Goal: Task Accomplishment & Management: Manage account settings

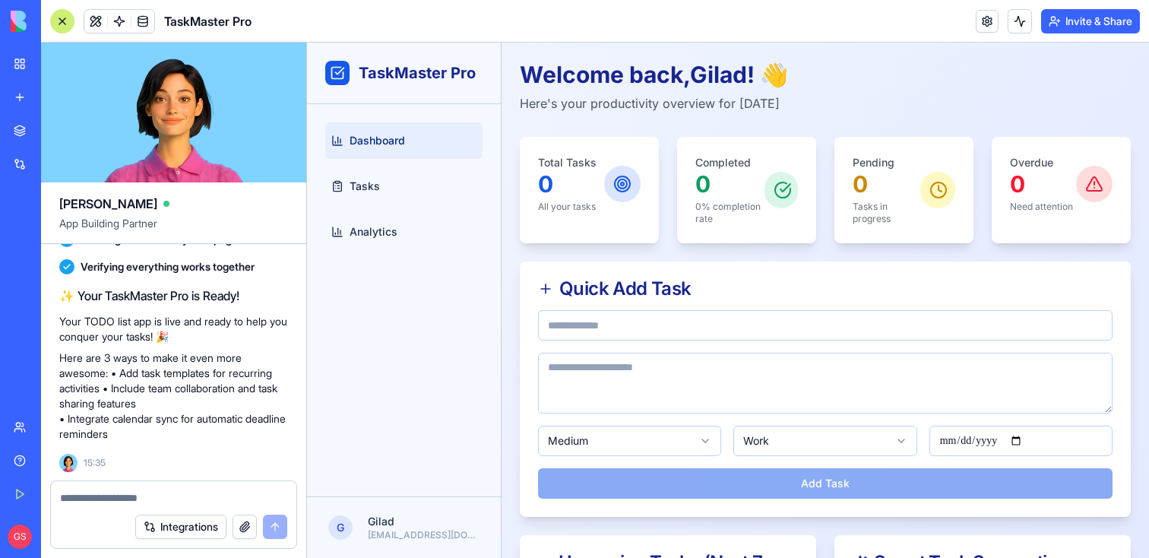
scroll to position [280, 0]
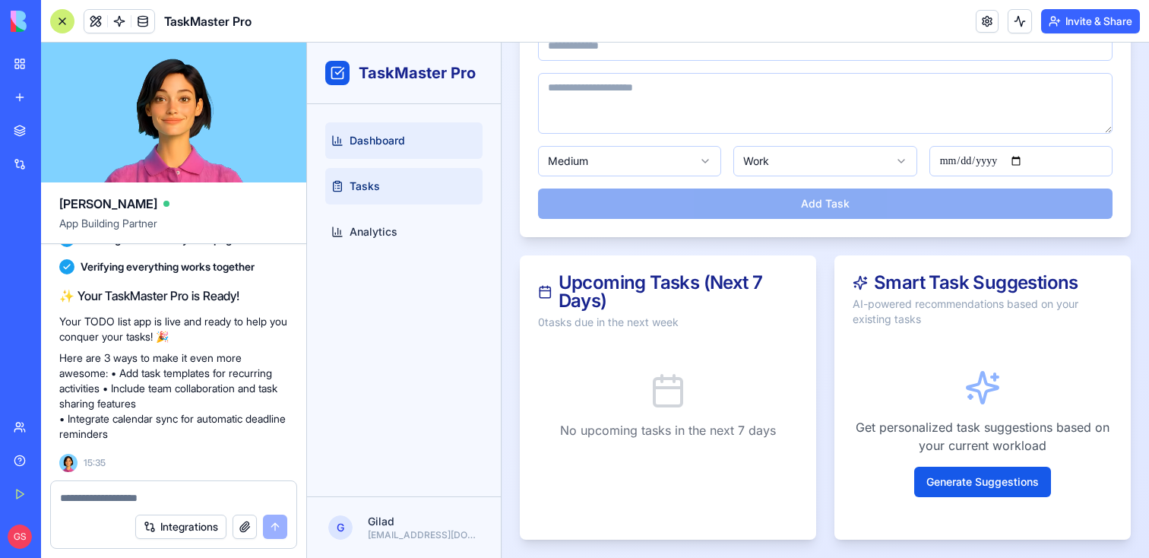
click at [376, 180] on span "Tasks" at bounding box center [364, 186] width 30 height 15
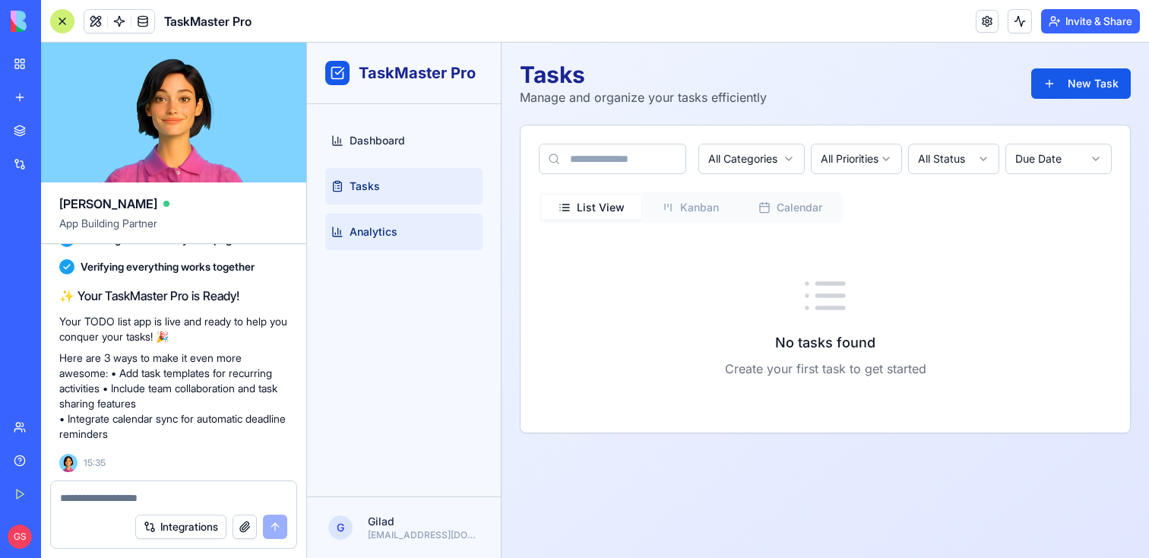
click at [375, 239] on link "Analytics" at bounding box center [403, 231] width 157 height 36
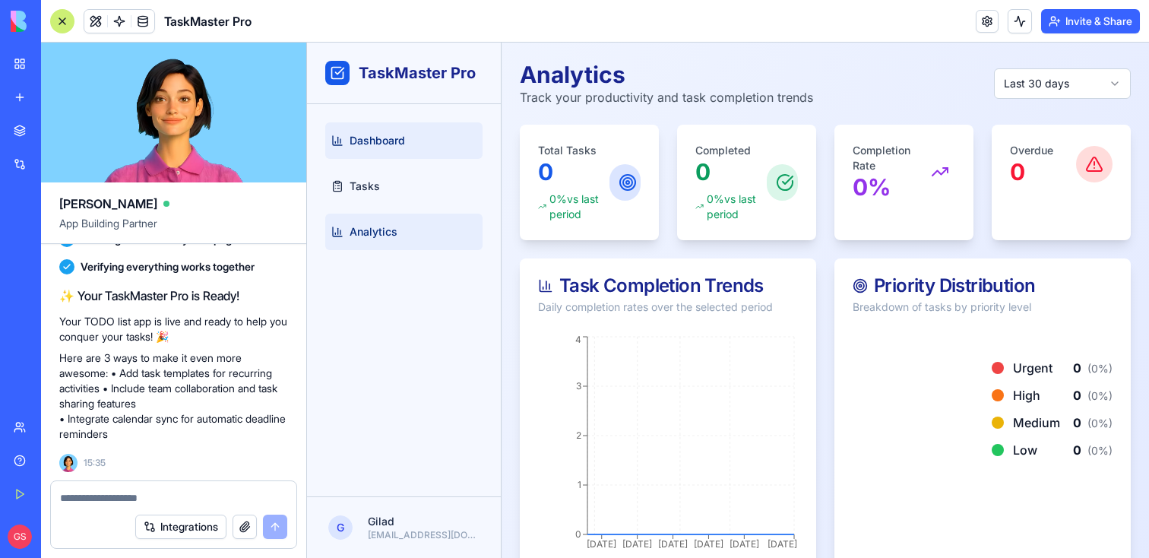
click at [390, 150] on link "Dashboard" at bounding box center [403, 140] width 157 height 36
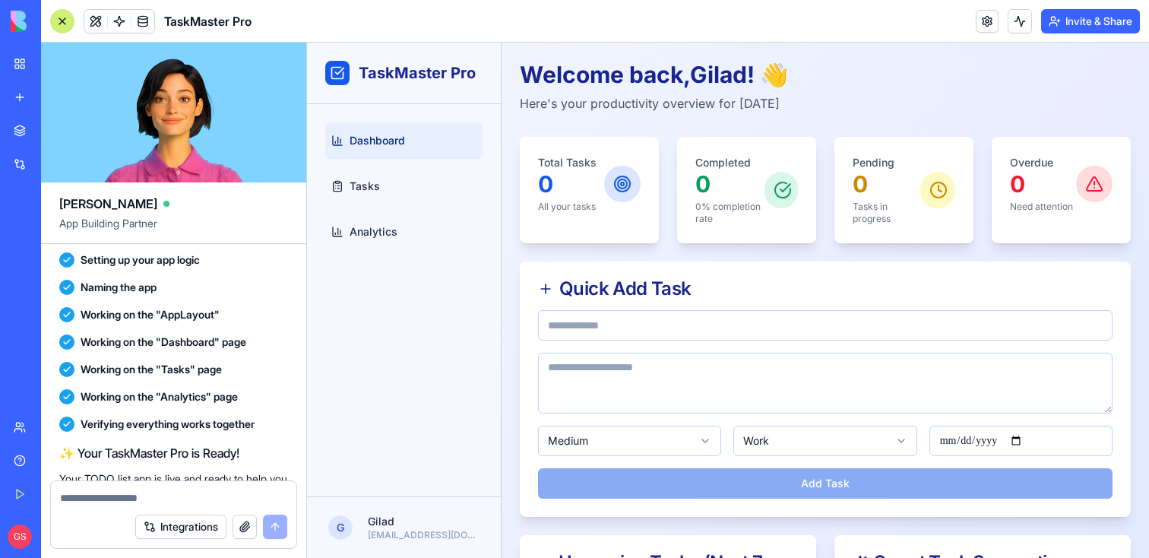
scroll to position [232, 0]
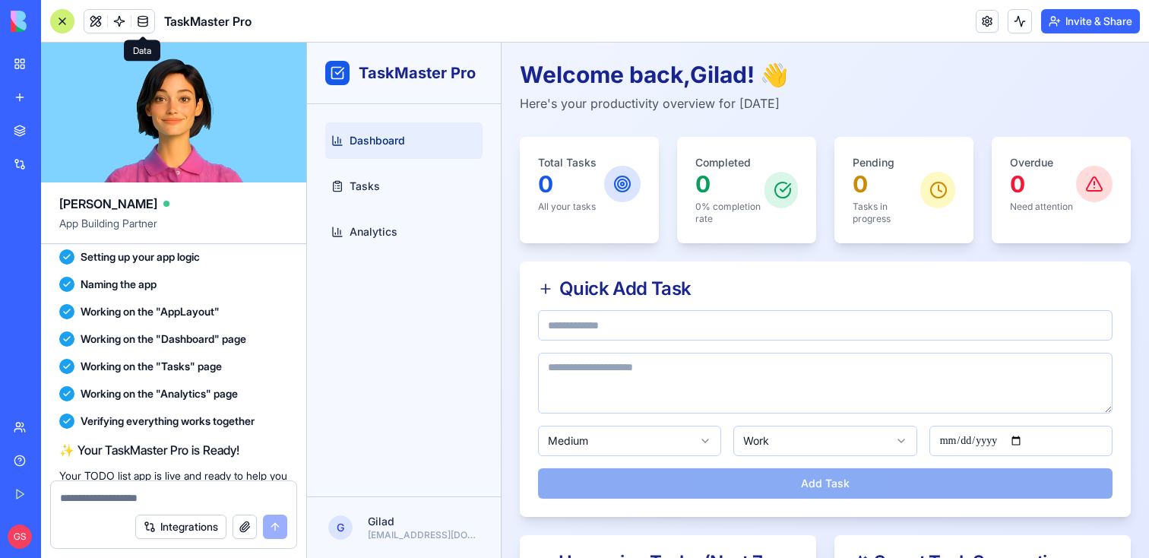
click at [145, 24] on span at bounding box center [143, 21] width 43 height 43
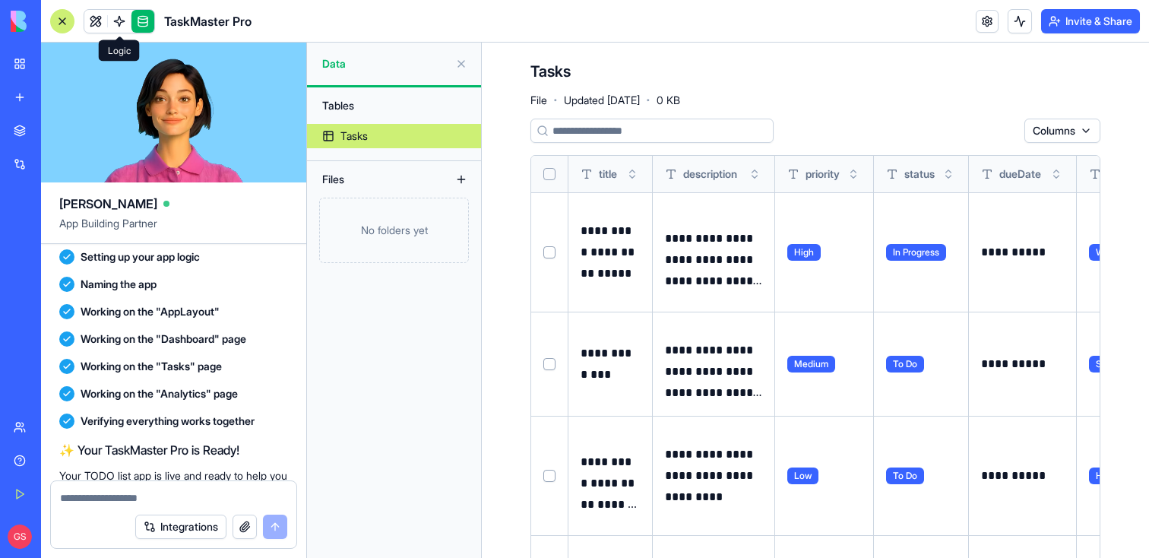
click at [102, 24] on span at bounding box center [119, 21] width 43 height 43
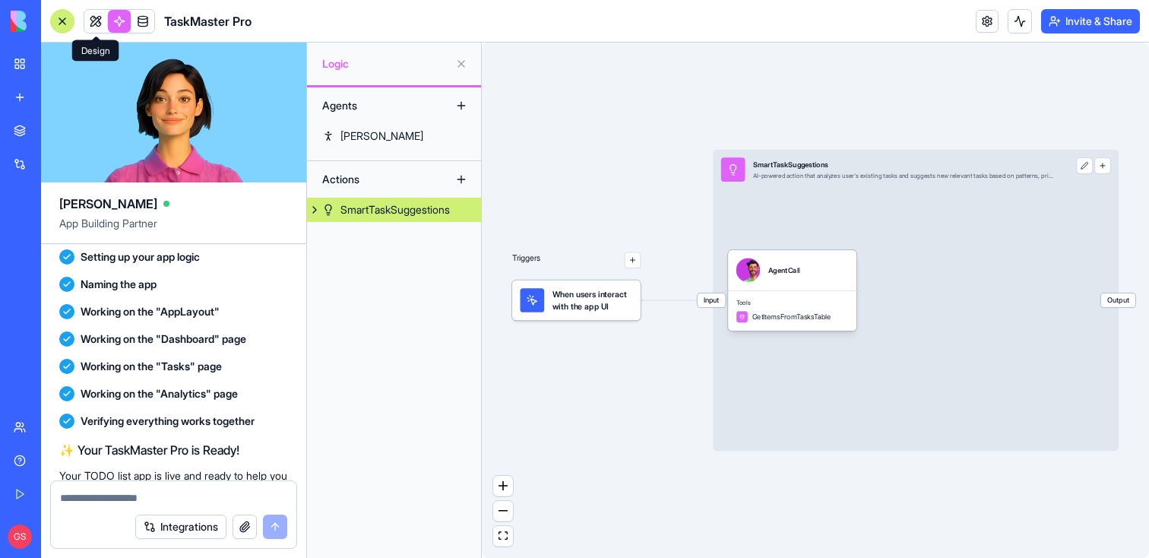
click at [88, 21] on link at bounding box center [95, 21] width 23 height 23
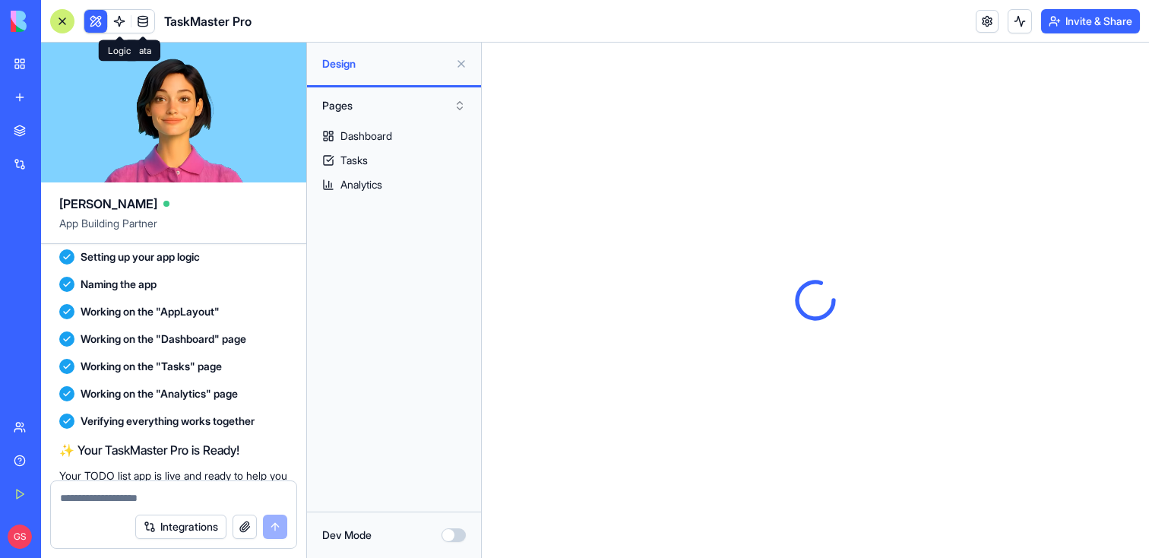
click at [117, 21] on link at bounding box center [119, 21] width 23 height 23
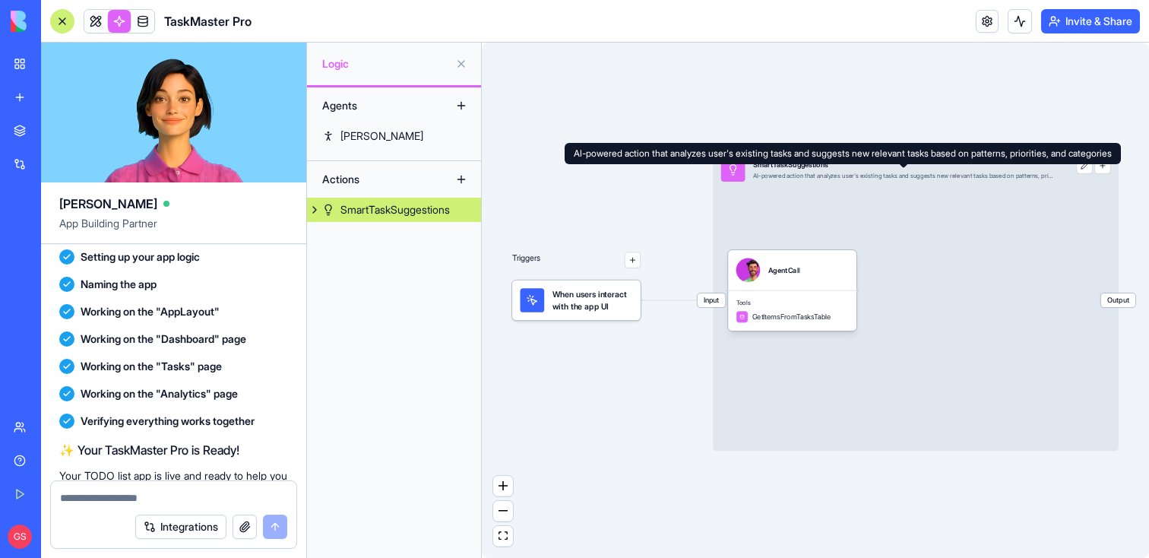
click at [814, 174] on div "AI-powered action that analyzes user's existing tasks and suggests new relevant…" at bounding box center [903, 176] width 301 height 8
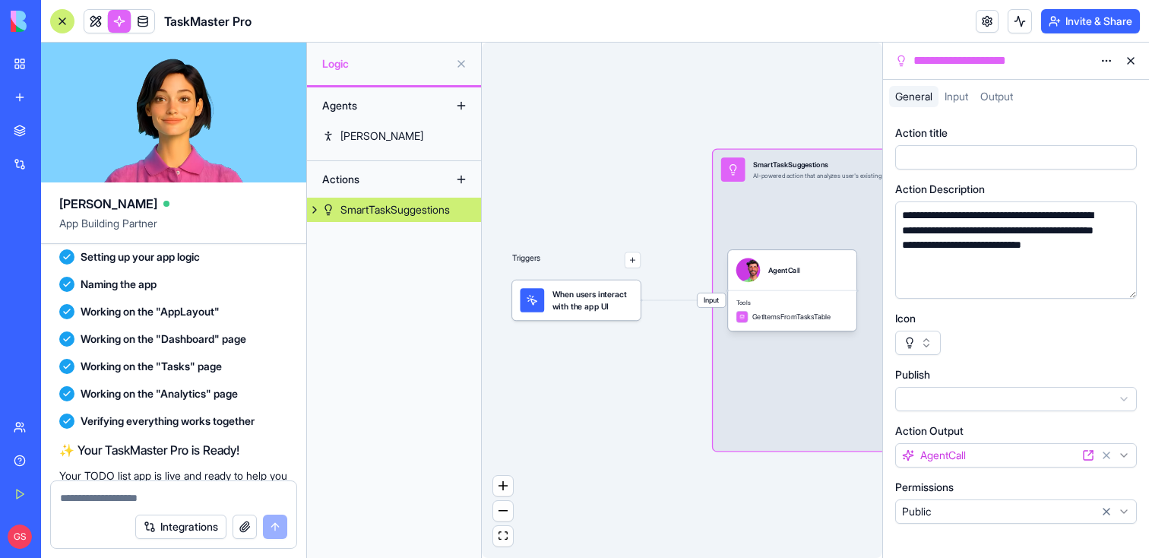
click at [598, 301] on span "When users interact with the app UI" at bounding box center [592, 300] width 81 height 24
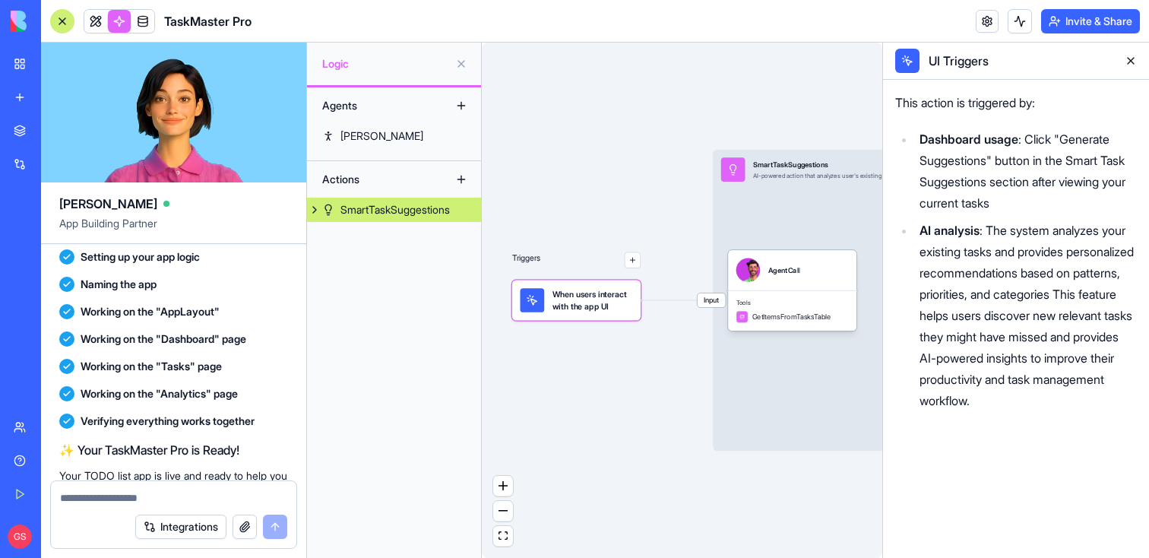
click at [911, 29] on header "TaskMaster Pro Invite & Share" at bounding box center [595, 21] width 1108 height 43
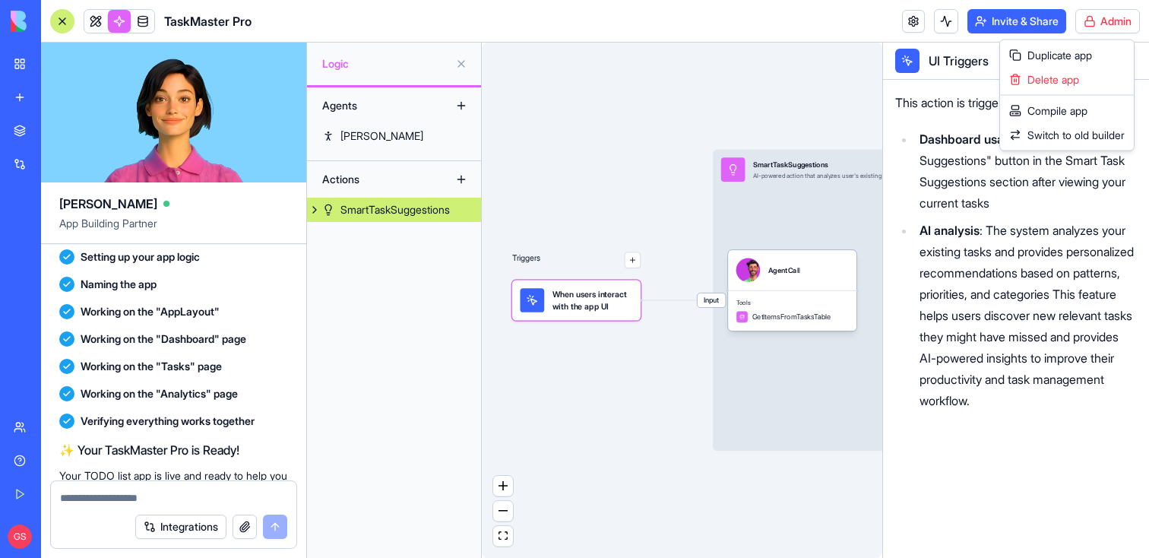
click at [1108, 19] on html "BETA My Workspace New app Marketplace Integrations Recent Vendors Limits Smart …" at bounding box center [574, 279] width 1149 height 558
click at [1079, 81] on span "Delete app" at bounding box center [1053, 79] width 52 height 15
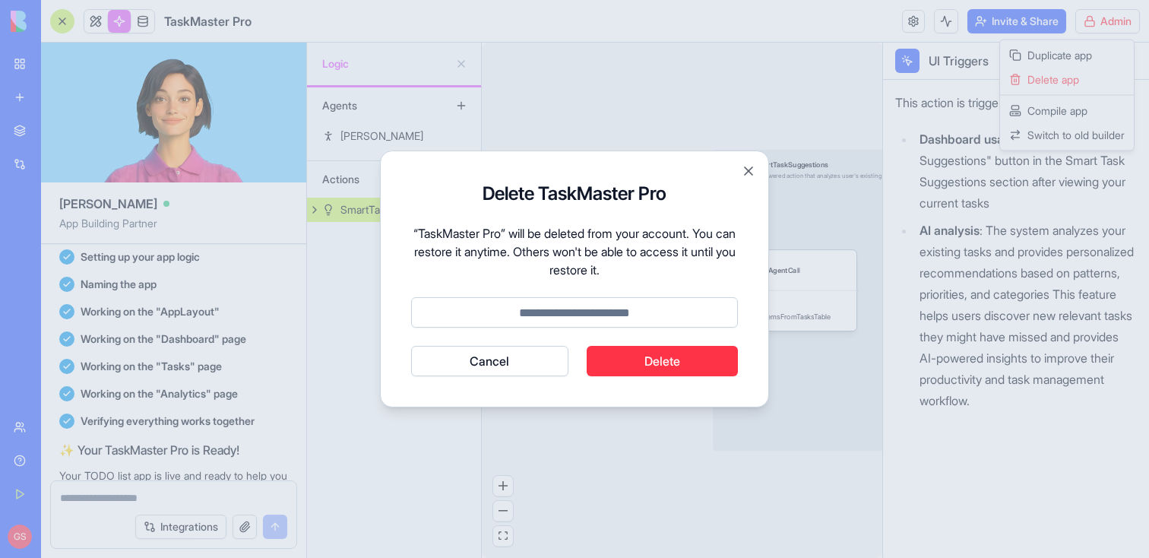
click at [628, 304] on input at bounding box center [574, 312] width 327 height 30
click at [608, 320] on input at bounding box center [574, 312] width 327 height 30
type input "******"
click at [643, 367] on button "Delete" at bounding box center [662, 361] width 152 height 30
